Goal: Find specific page/section: Find specific page/section

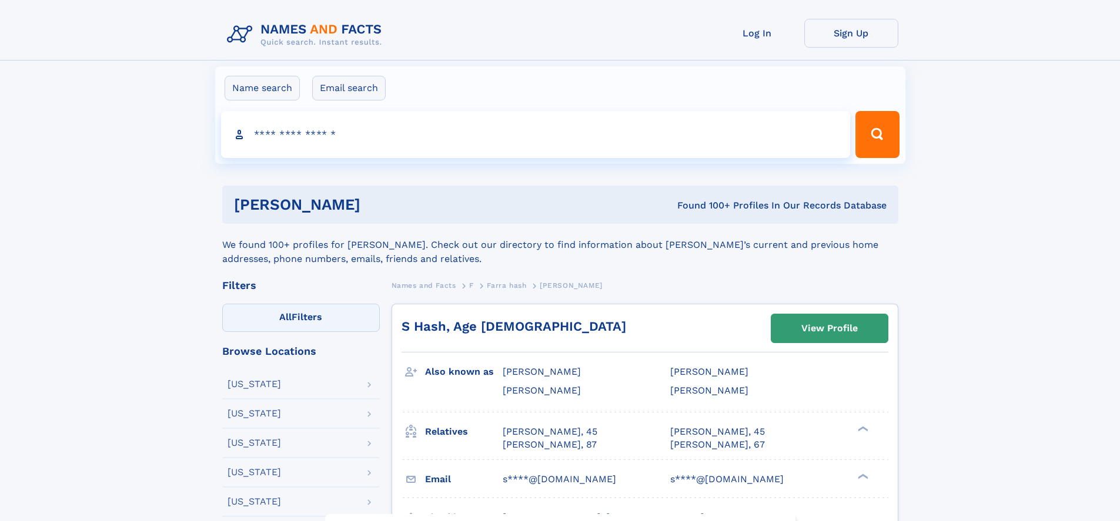
click at [300, 318] on label "All Filters" at bounding box center [301, 318] width 158 height 28
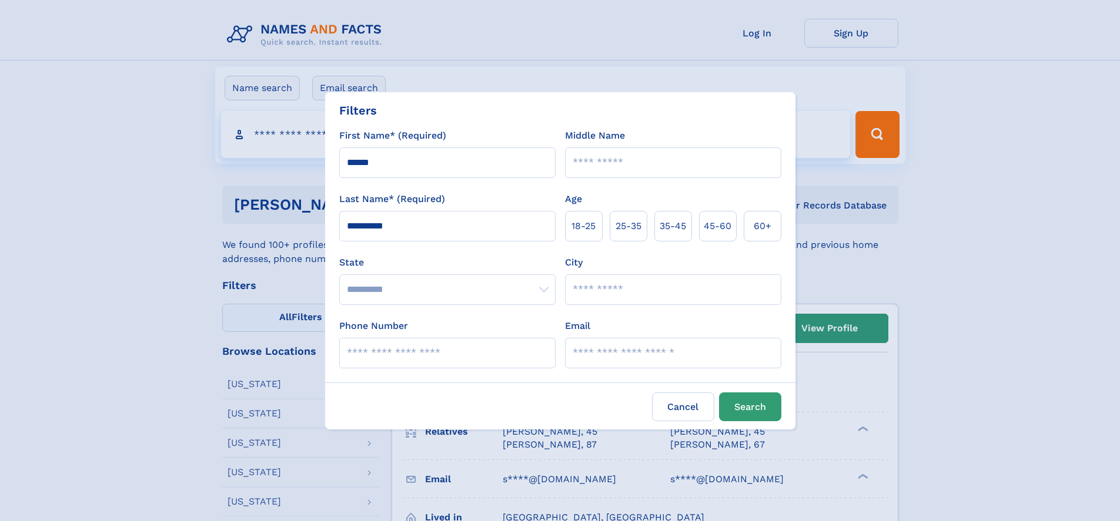
select select "**"
type input "********"
click at [754, 407] on button "Search" at bounding box center [750, 407] width 62 height 29
